Goal: Information Seeking & Learning: Learn about a topic

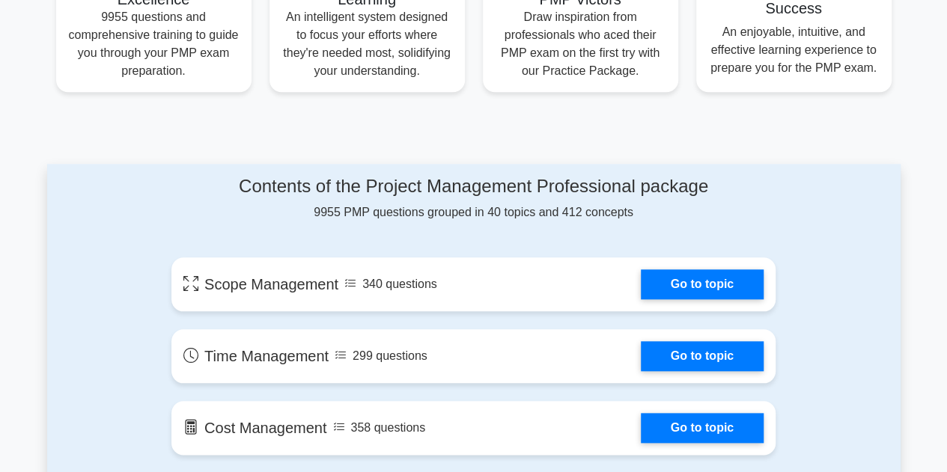
scroll to position [659, 0]
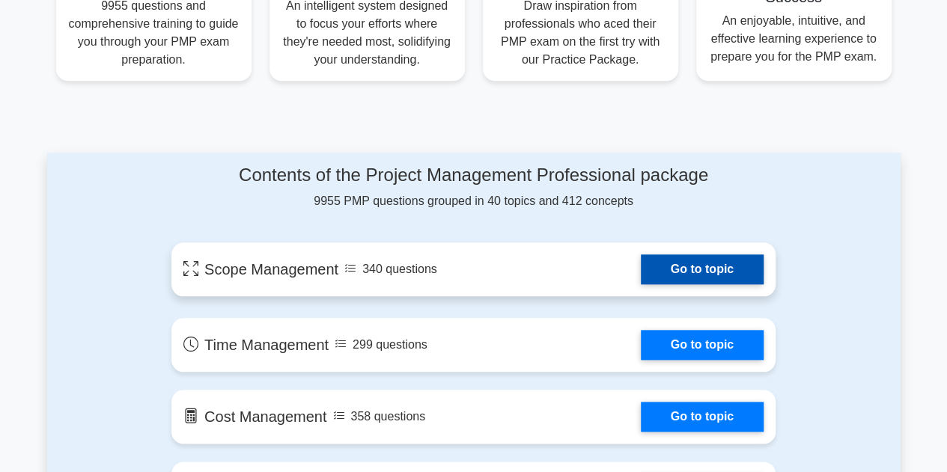
click at [692, 262] on link "Go to topic" at bounding box center [702, 269] width 123 height 30
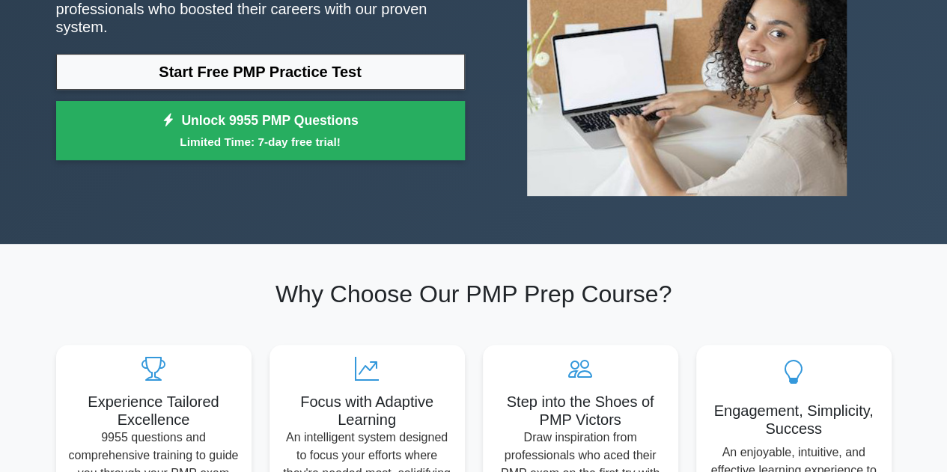
scroll to position [225, 0]
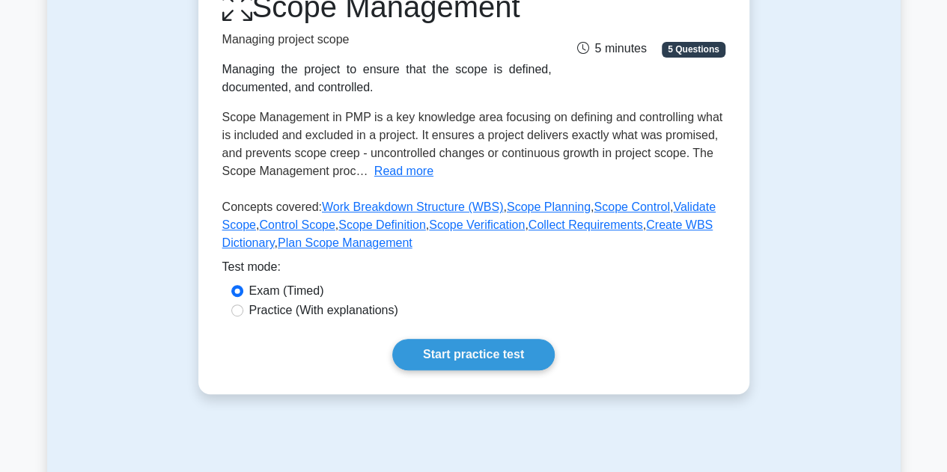
scroll to position [225, 0]
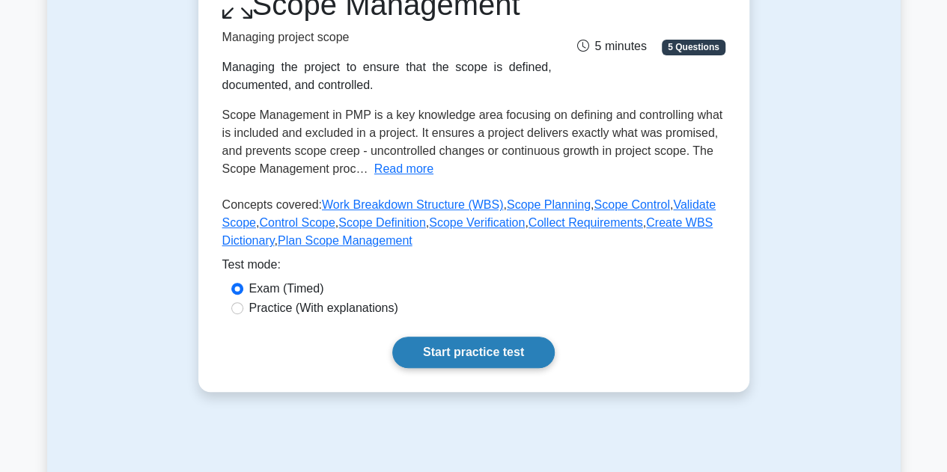
click at [529, 342] on link "Start practice test" at bounding box center [473, 352] width 162 height 31
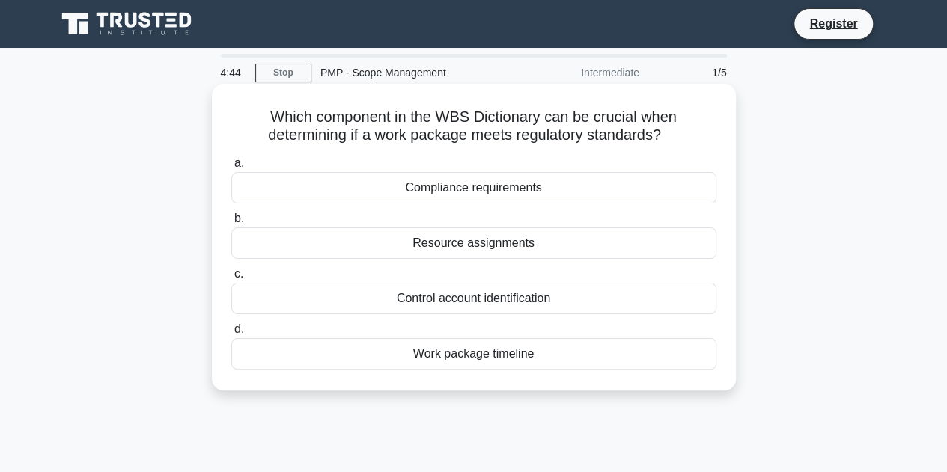
click at [502, 183] on div "Compliance requirements" at bounding box center [473, 187] width 485 height 31
click at [231, 168] on input "a. Compliance requirements" at bounding box center [231, 164] width 0 height 10
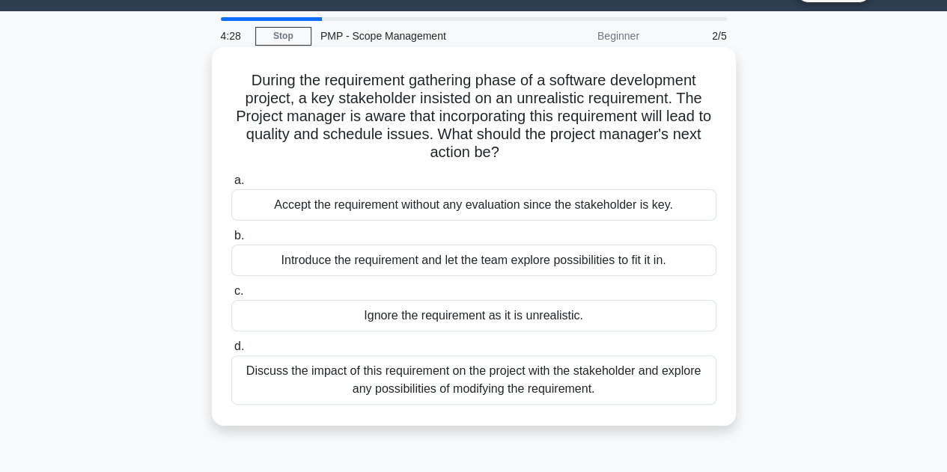
scroll to position [37, 0]
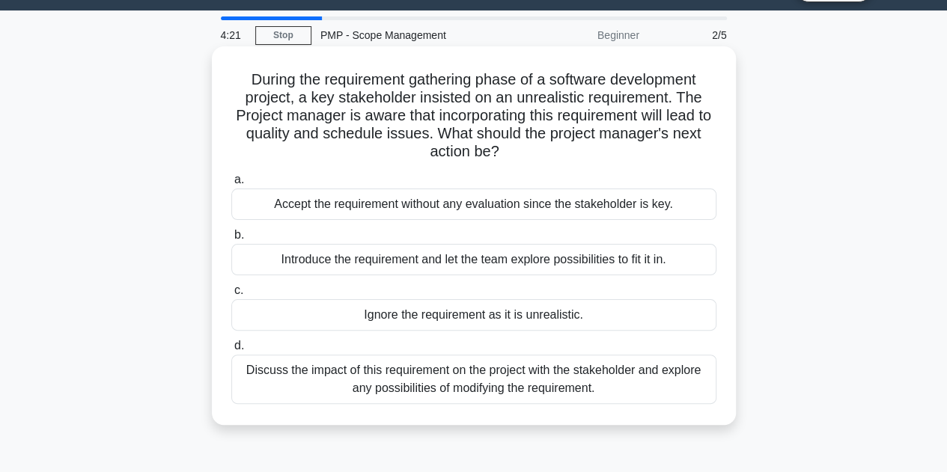
click at [631, 382] on div "Discuss the impact of this requirement on the project with the stakeholder and …" at bounding box center [473, 379] width 485 height 49
click at [231, 351] on input "d. Discuss the impact of this requirement on the project with the stakeholder a…" at bounding box center [231, 346] width 0 height 10
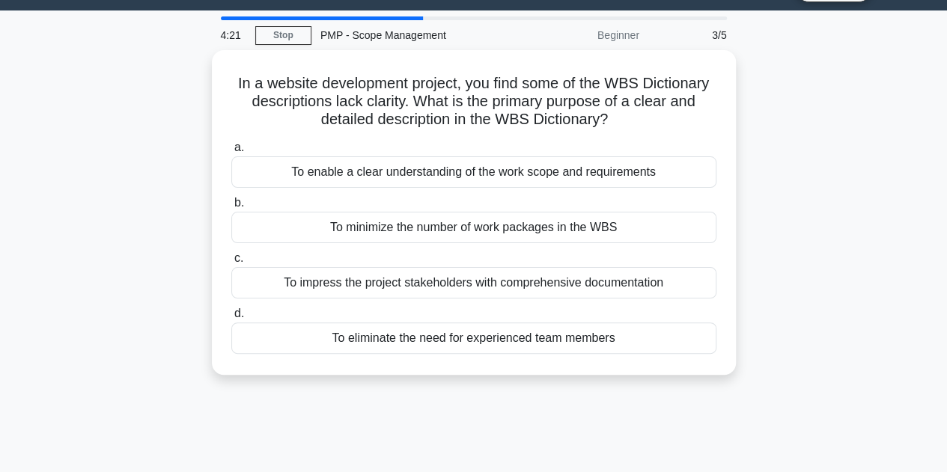
scroll to position [0, 0]
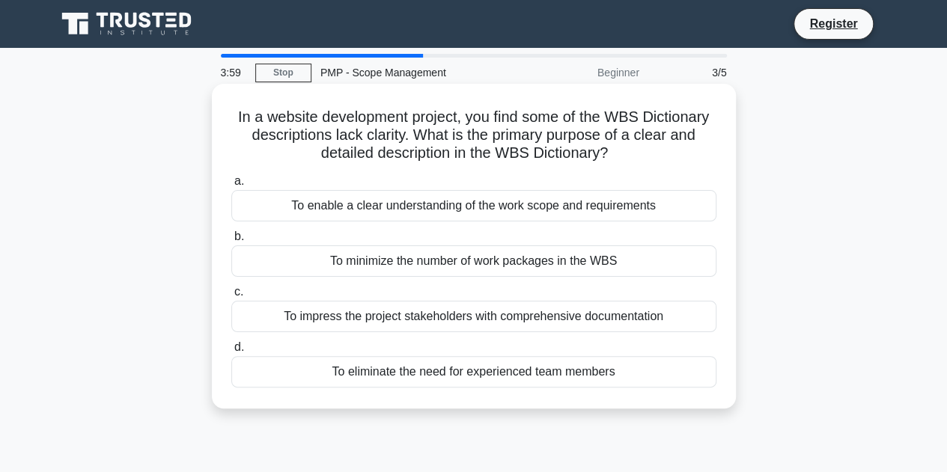
click at [627, 210] on div "To enable a clear understanding of the work scope and requirements" at bounding box center [473, 205] width 485 height 31
click at [231, 186] on input "a. To enable a clear understanding of the work scope and requirements" at bounding box center [231, 182] width 0 height 10
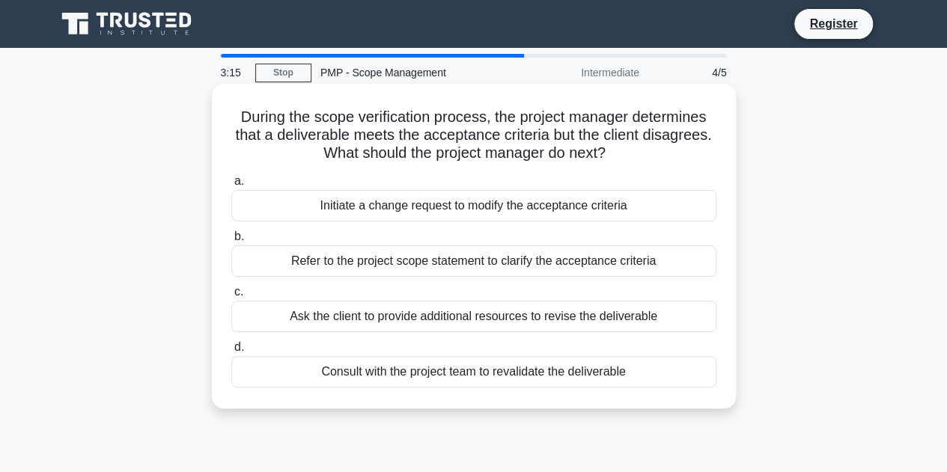
click at [665, 373] on div "Consult with the project team to revalidate the deliverable" at bounding box center [473, 371] width 485 height 31
click at [231, 353] on input "d. Consult with the project team to revalidate the deliverable" at bounding box center [231, 348] width 0 height 10
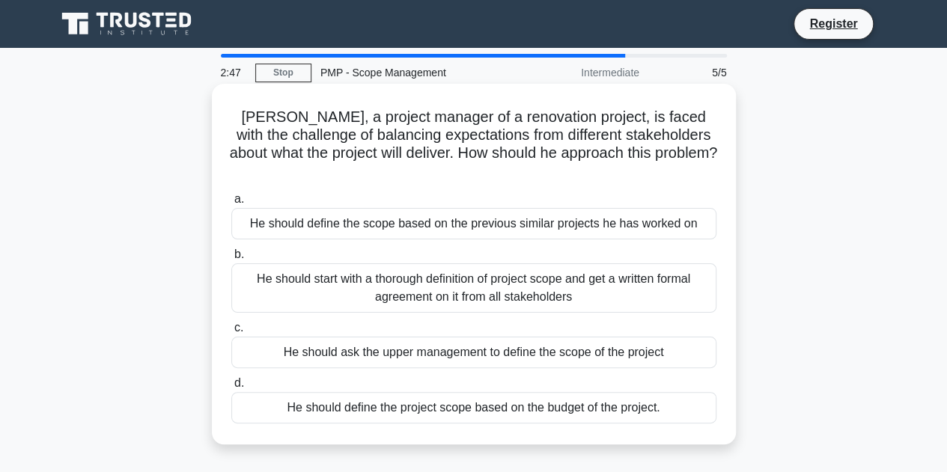
click at [638, 267] on div "He should start with a thorough definition of project scope and get a written f…" at bounding box center [473, 287] width 485 height 49
click at [231, 260] on input "b. He should start with a thorough definition of project scope and get a writte…" at bounding box center [231, 255] width 0 height 10
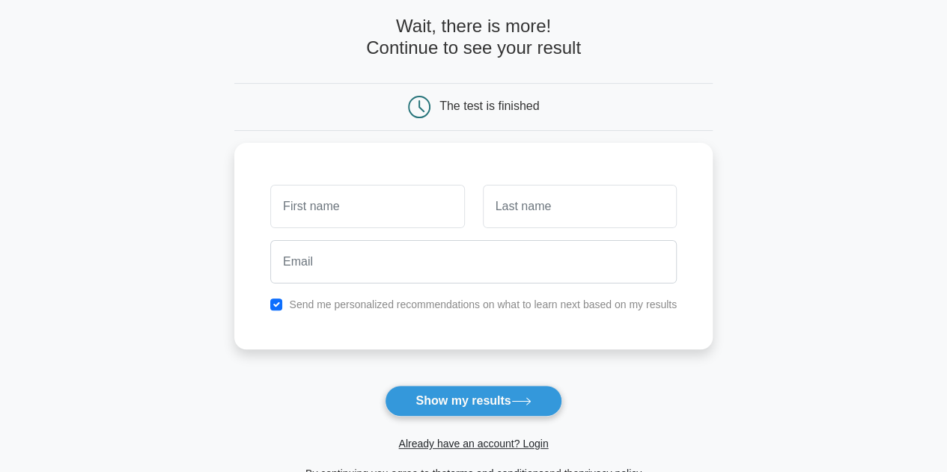
scroll to position [70, 0]
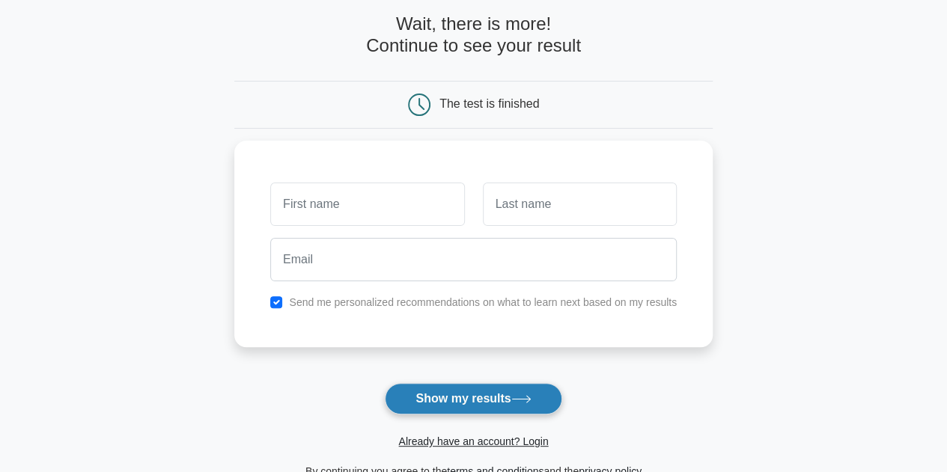
click at [487, 391] on button "Show my results" at bounding box center [473, 398] width 177 height 31
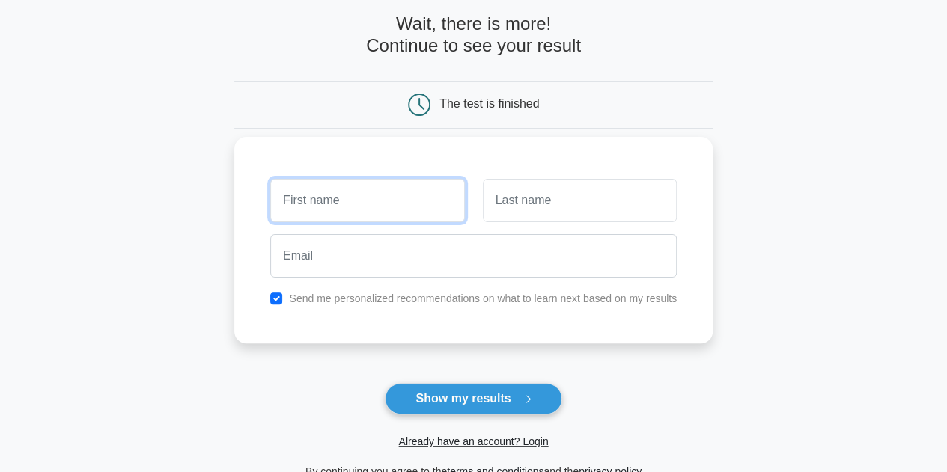
click at [390, 198] on input "text" at bounding box center [367, 200] width 194 height 43
type input "Yana"
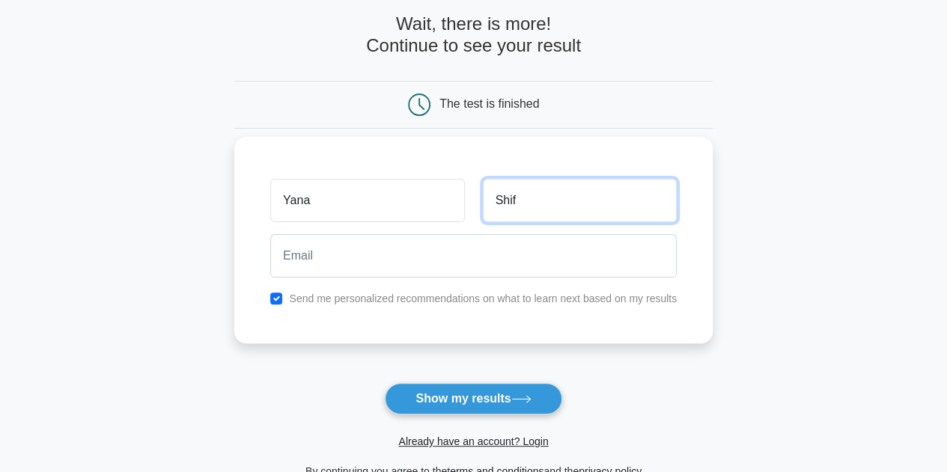
type input "Shif"
click at [285, 302] on div "Send me personalized recommendations on what to learn next based on my results" at bounding box center [473, 299] width 424 height 18
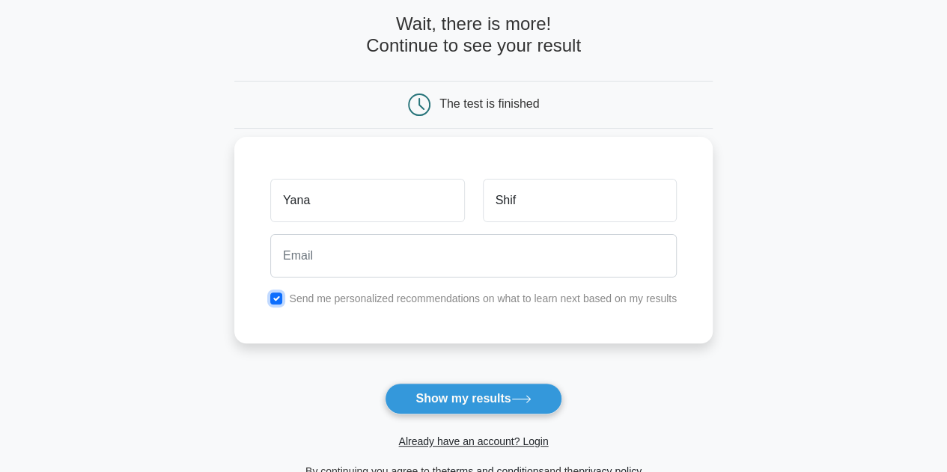
click at [280, 299] on input "checkbox" at bounding box center [276, 299] width 12 height 12
checkbox input "false"
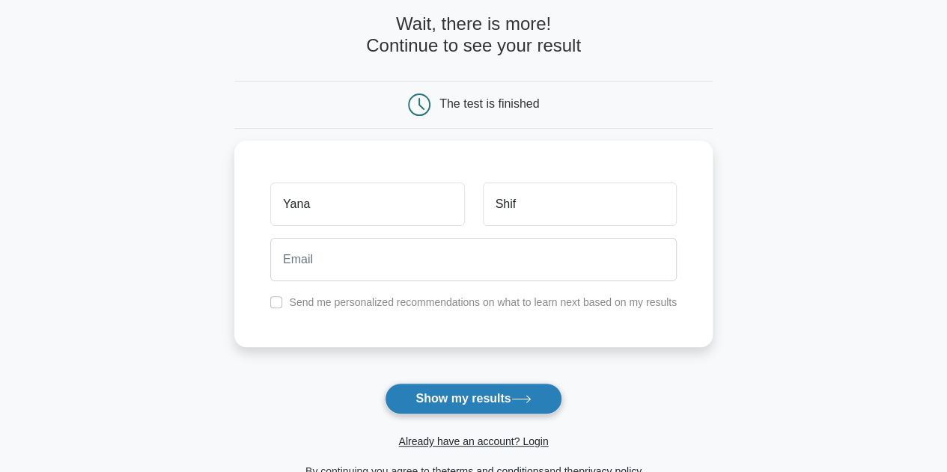
click at [470, 400] on button "Show my results" at bounding box center [473, 398] width 177 height 31
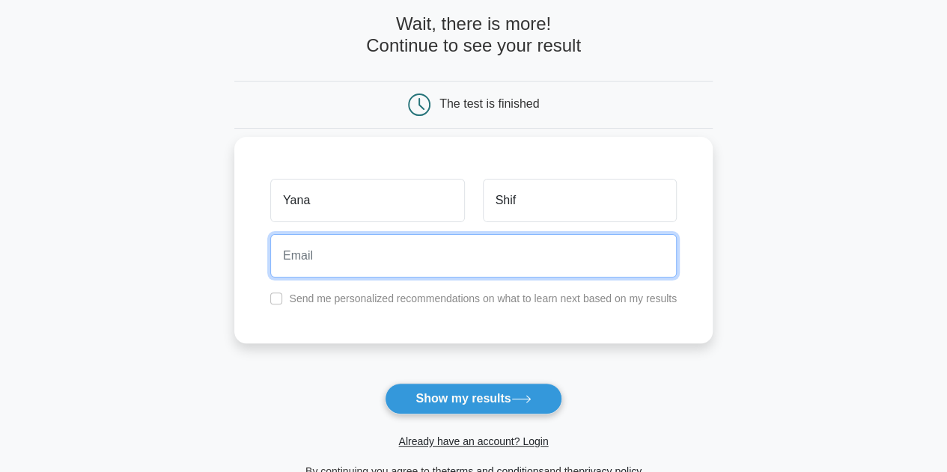
click at [370, 242] on input "email" at bounding box center [473, 255] width 406 height 43
type input "Yanashif@gmail.com"
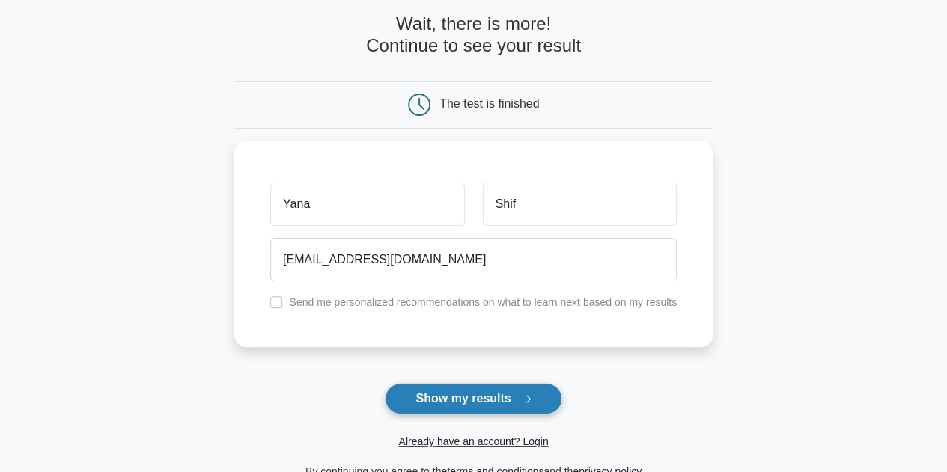
click at [464, 397] on button "Show my results" at bounding box center [473, 398] width 177 height 31
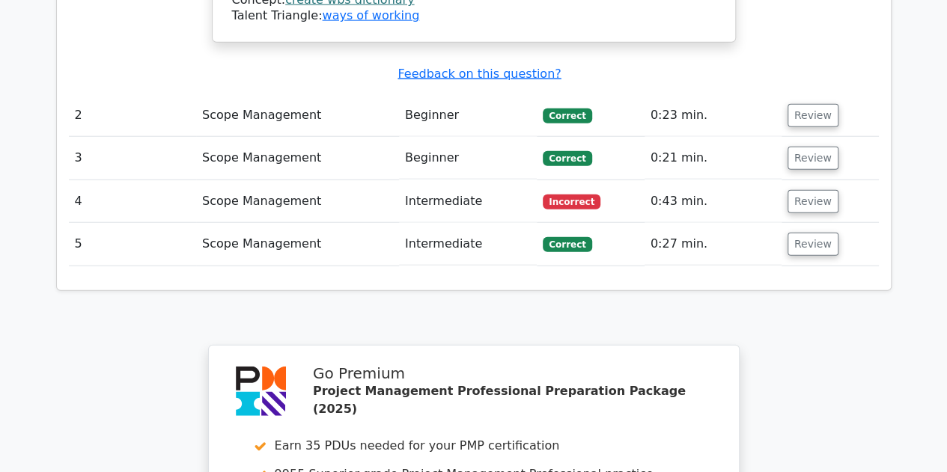
scroll to position [1816, 0]
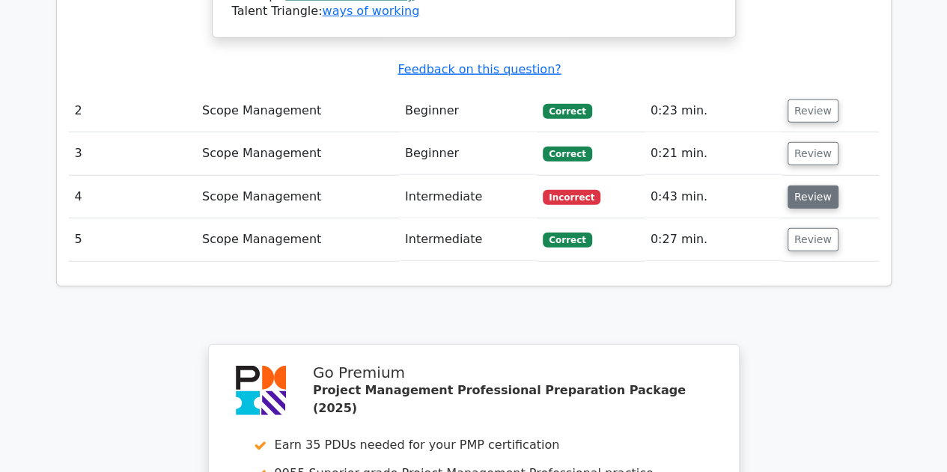
click at [807, 186] on button "Review" at bounding box center [812, 197] width 51 height 23
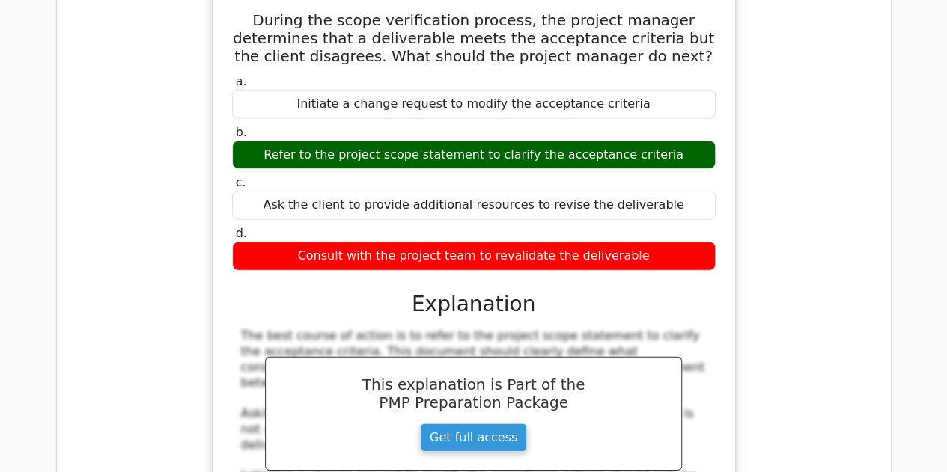
scroll to position [2045, 0]
